Goal: Task Accomplishment & Management: Manage account settings

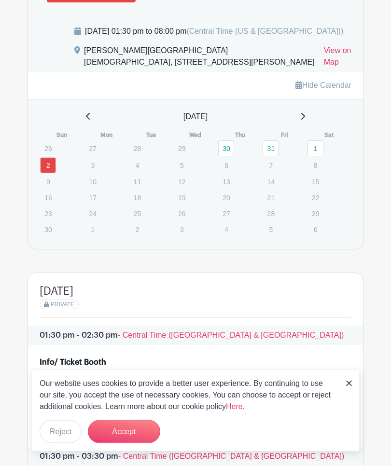
click at [132, 443] on button "Accept" at bounding box center [124, 431] width 72 height 23
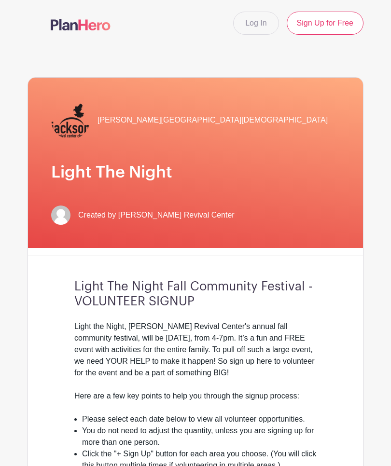
click at [251, 23] on link "Log In" at bounding box center [255, 23] width 45 height 23
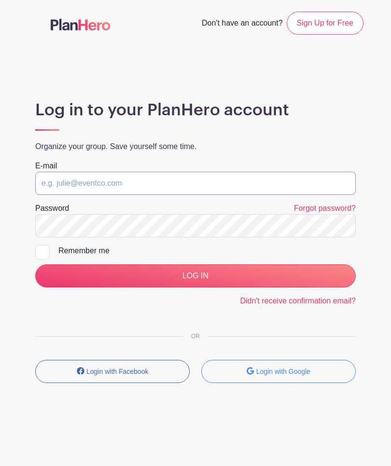
click at [194, 183] on input "email" at bounding box center [195, 183] width 320 height 23
type input "[EMAIL_ADDRESS][DOMAIN_NAME]"
click at [195, 276] on input "LOG IN" at bounding box center [195, 275] width 320 height 23
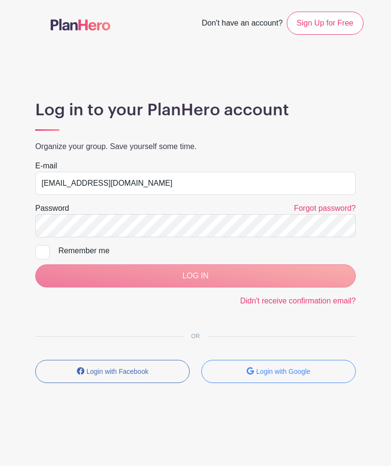
click at [259, 277] on div "LOG IN" at bounding box center [195, 275] width 320 height 23
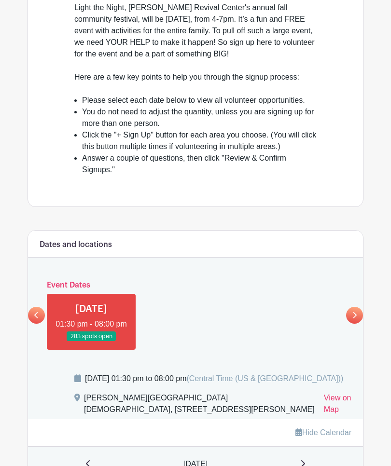
scroll to position [394, 0]
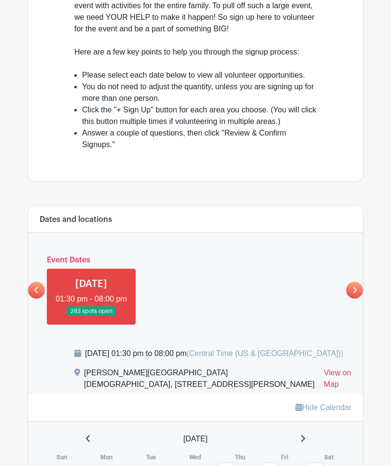
click at [91, 317] on link at bounding box center [91, 317] width 0 height 0
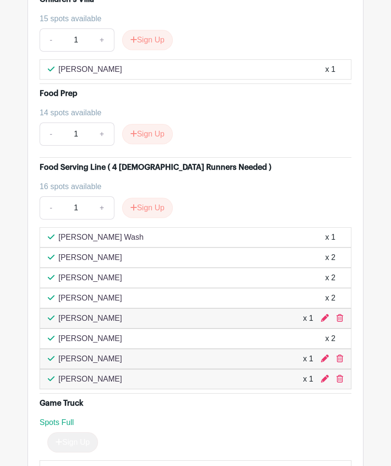
scroll to position [5324, 0]
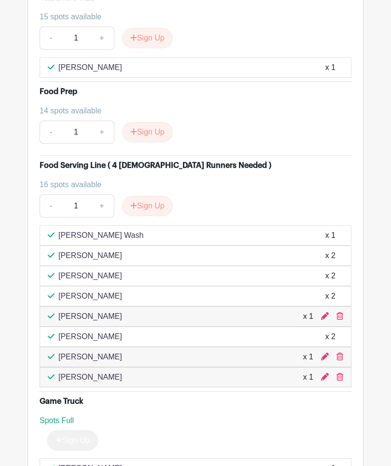
click at [337, 381] on icon at bounding box center [339, 377] width 7 height 8
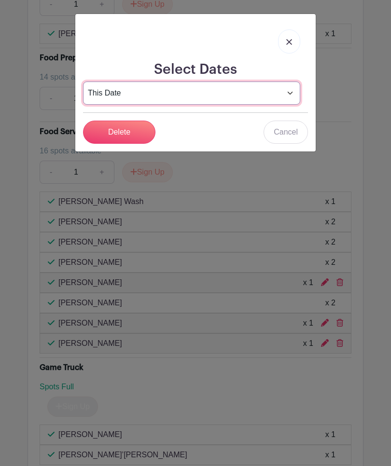
click at [291, 90] on select "This Date Select Dates" at bounding box center [191, 93] width 217 height 23
click at [132, 128] on input "Delete" at bounding box center [119, 132] width 72 height 23
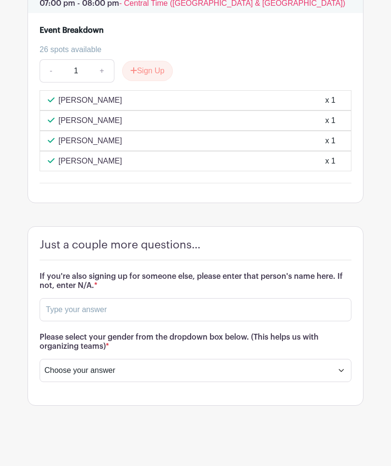
scroll to position [7077, 0]
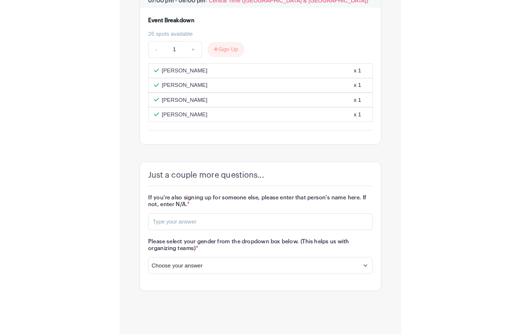
scroll to position [6372, 0]
